Goal: Transaction & Acquisition: Purchase product/service

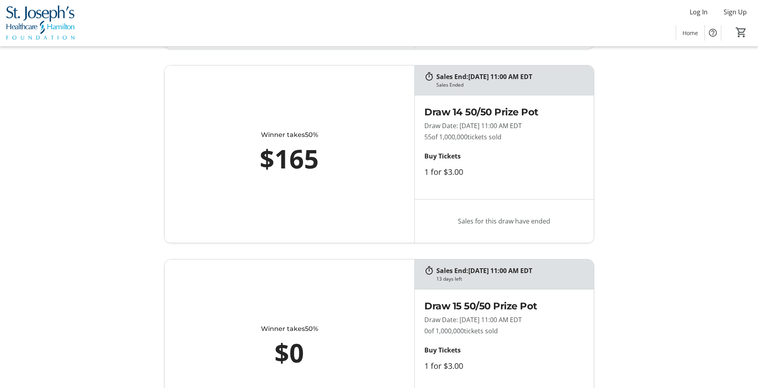
scroll to position [2513, 0]
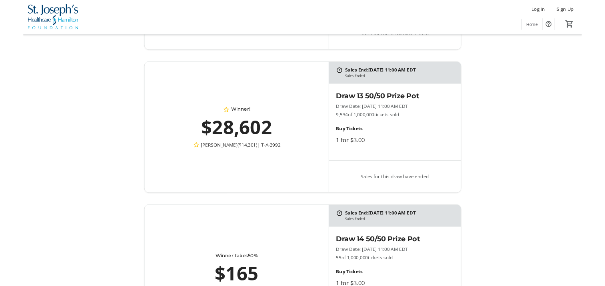
scroll to position [2358, 0]
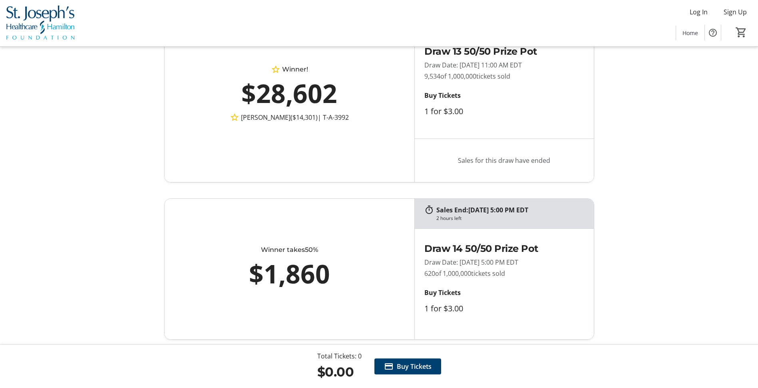
scroll to position [2384, 0]
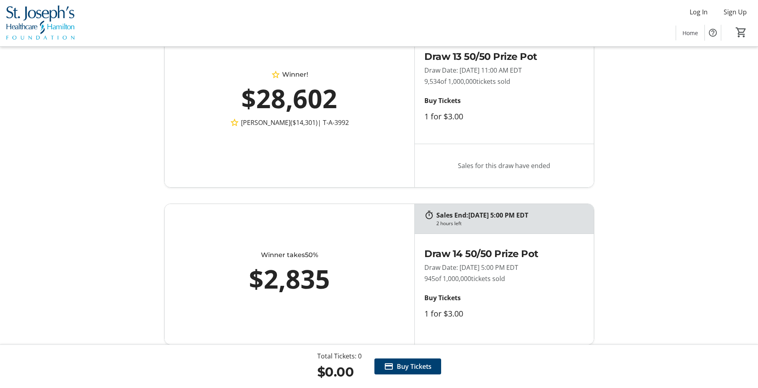
click at [737, 135] on tr-design-standard-layout "Sales End: [DATE] 11:00 AM EDT Sales Ended Winner! $28,602 [PERSON_NAME] ($14,3…" at bounding box center [379, 99] width 758 height 178
click at [701, 187] on tr-design-standard-layout "Sales End: [DATE] 11:00 AM EDT Sales Ended Winner! $28,602 [PERSON_NAME] ($14,3…" at bounding box center [379, 99] width 758 height 178
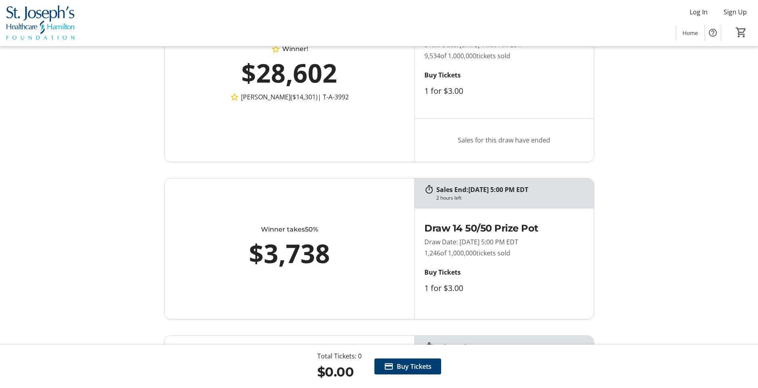
scroll to position [2452, 0]
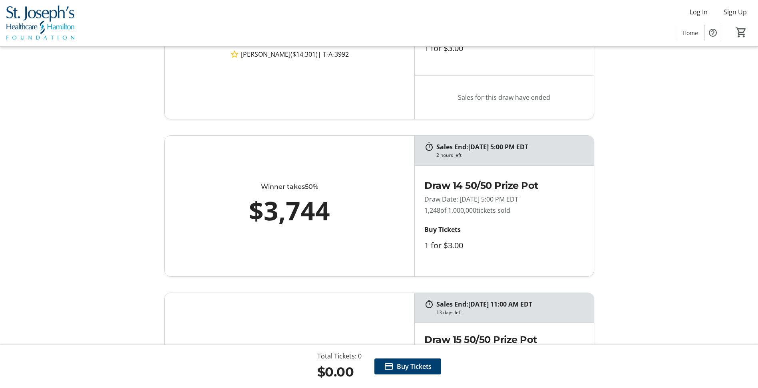
click at [703, 185] on tr-design-standard-layout "Sales End: [DATE] 5:00 PM EDT 2 hours left Winner takes 50% $3,744 Draw 14 50/5…" at bounding box center [379, 205] width 758 height 141
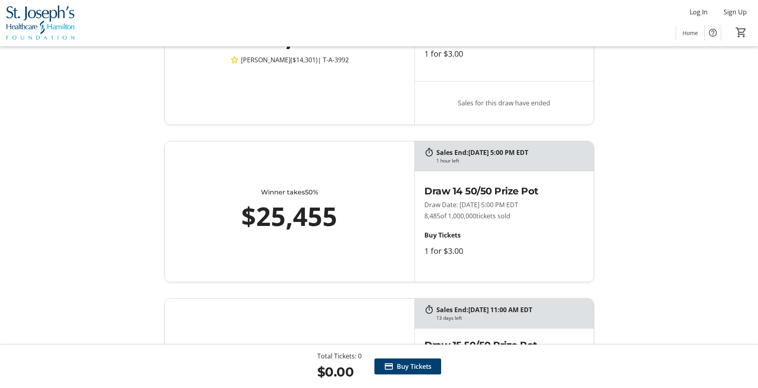
scroll to position [2433, 0]
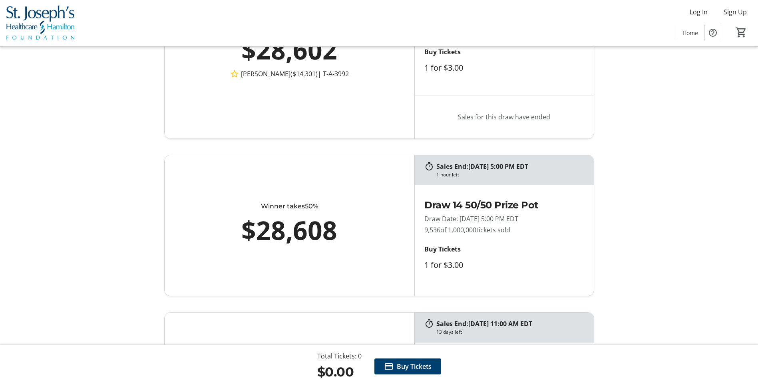
click at [96, 219] on tr-design-standard-layout "Sales End: [DATE] 5:00 PM EDT 1 hour left Winner takes 50% $28,608 Draw 14 50/5…" at bounding box center [379, 225] width 758 height 141
